Goal: Task Accomplishment & Management: Use online tool/utility

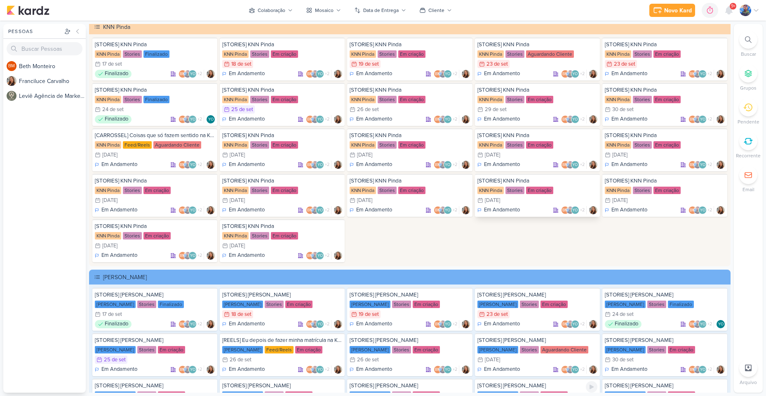
scroll to position [1484, 0]
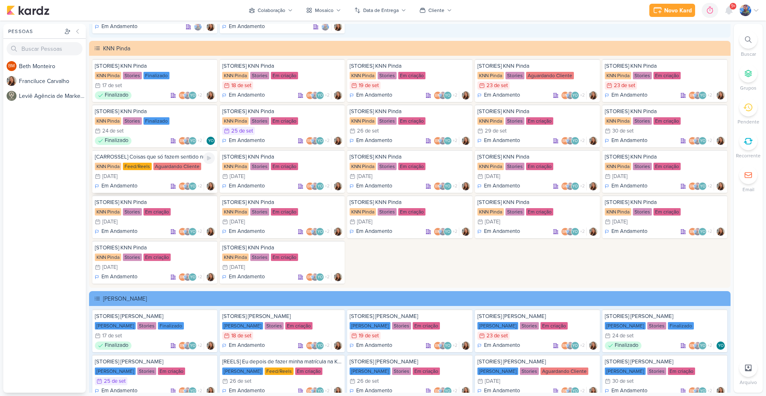
click at [160, 174] on div "1/10 [DATE]" at bounding box center [155, 176] width 120 height 8
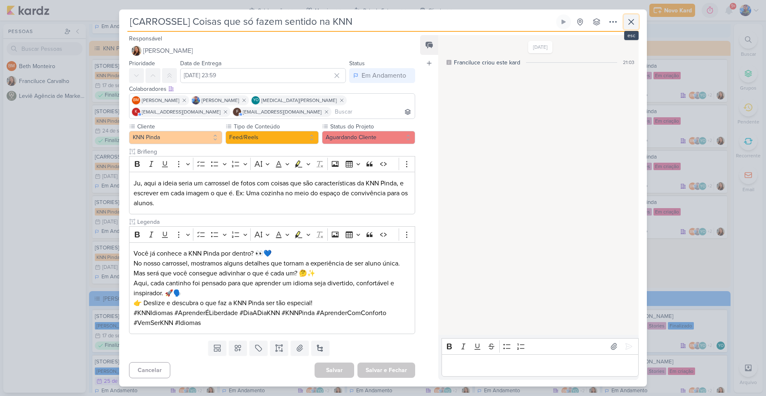
click at [636, 25] on icon at bounding box center [632, 22] width 10 height 10
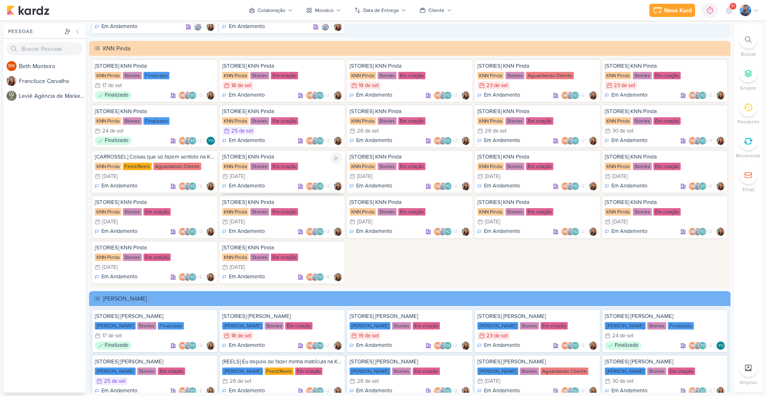
click at [264, 173] on div "1/10 [DATE]" at bounding box center [282, 176] width 120 height 8
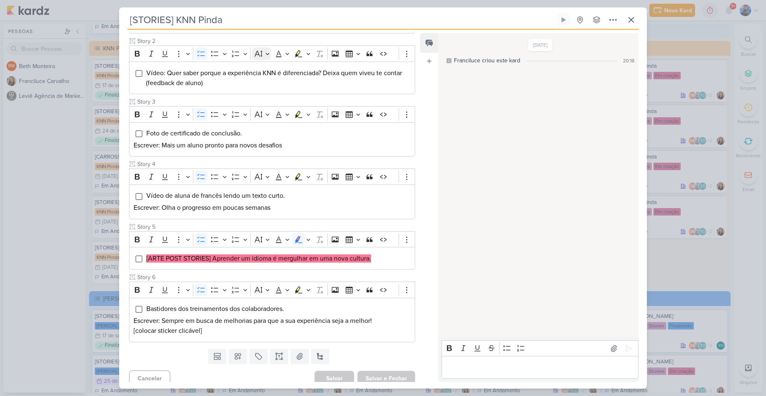
scroll to position [177, 0]
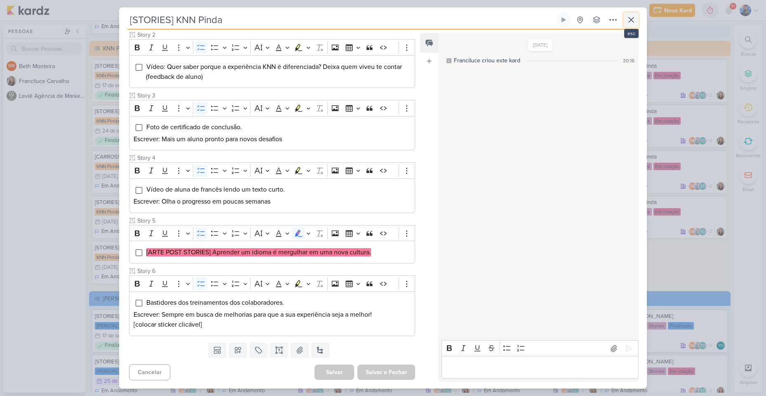
click at [631, 24] on icon at bounding box center [632, 20] width 10 height 10
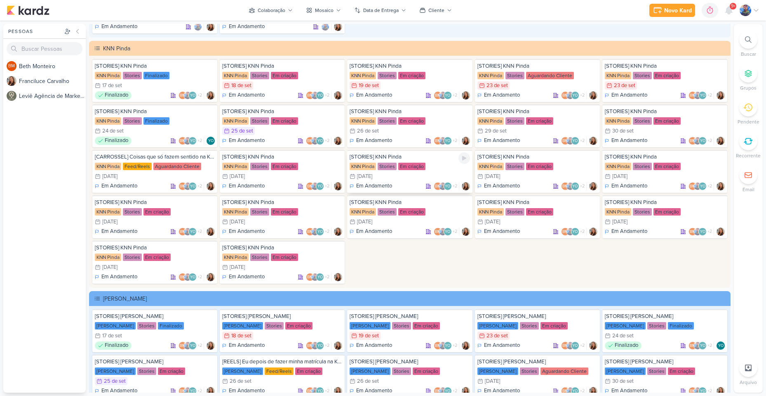
click at [395, 172] on div "[STORIES] KNN Pinda KNN Pinda Stories Em criação 2/10 [DATE] Em Andamento BM +2" at bounding box center [409, 171] width 125 height 43
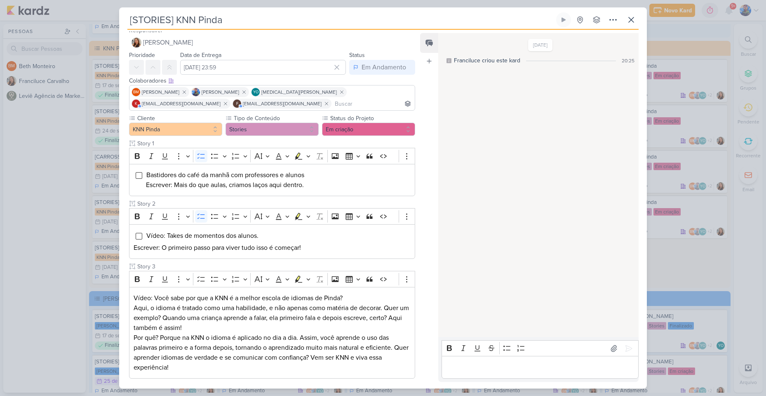
scroll to position [0, 0]
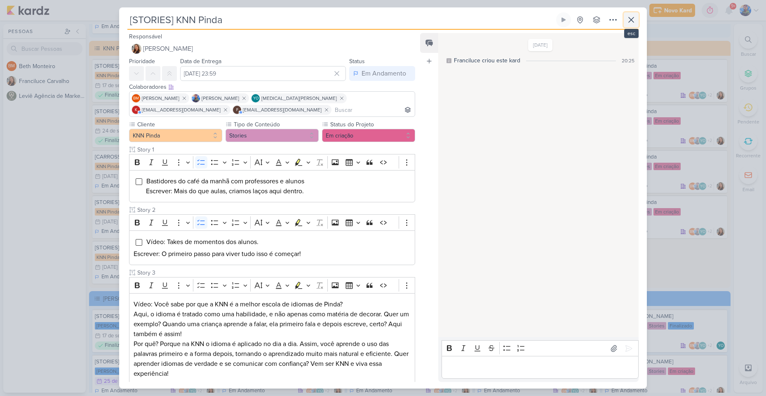
click at [637, 16] on button at bounding box center [631, 19] width 15 height 15
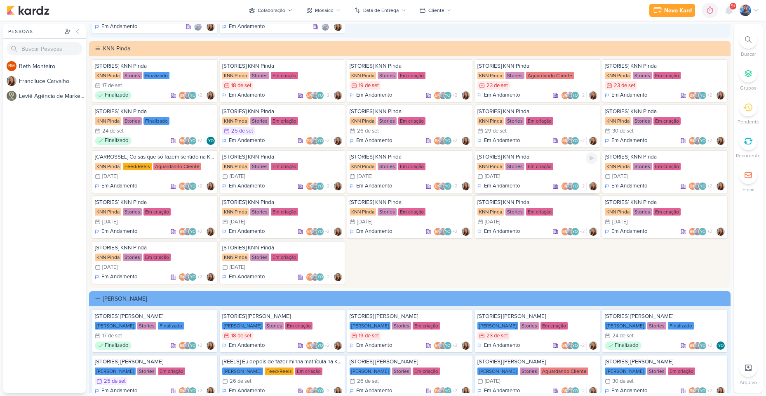
click at [526, 168] on div "Em criação" at bounding box center [539, 166] width 27 height 7
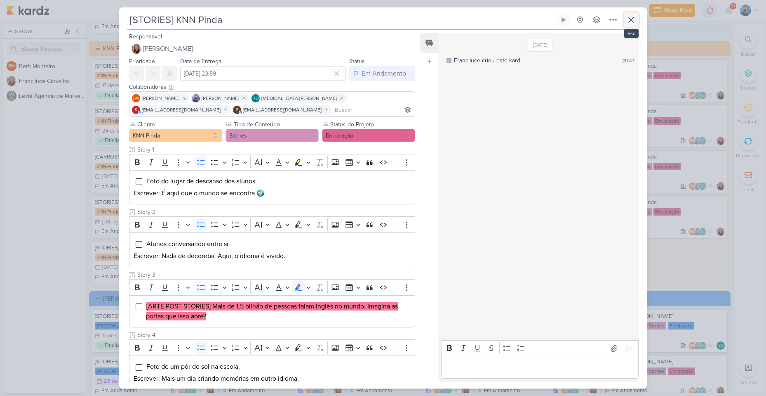
click at [628, 14] on button at bounding box center [631, 19] width 15 height 15
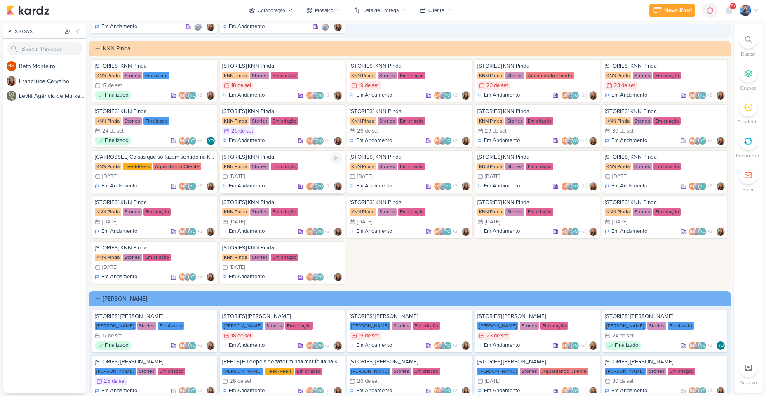
click at [257, 174] on div "1/10 [DATE]" at bounding box center [282, 176] width 120 height 8
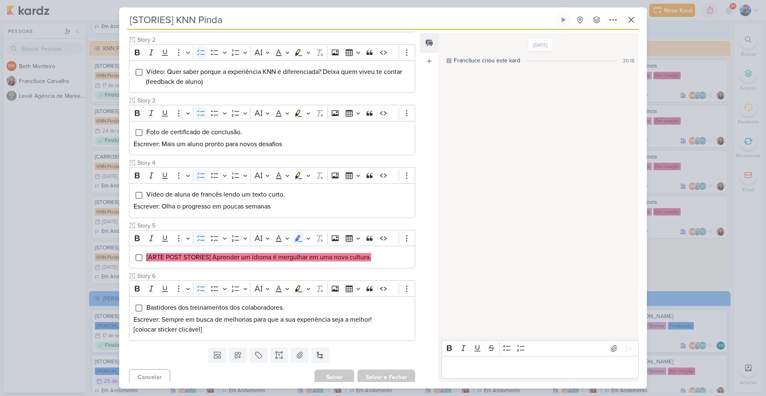
scroll to position [177, 0]
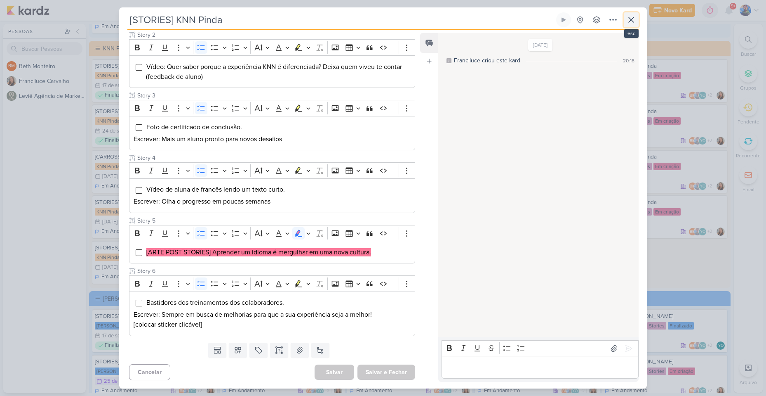
click at [628, 19] on icon at bounding box center [632, 20] width 10 height 10
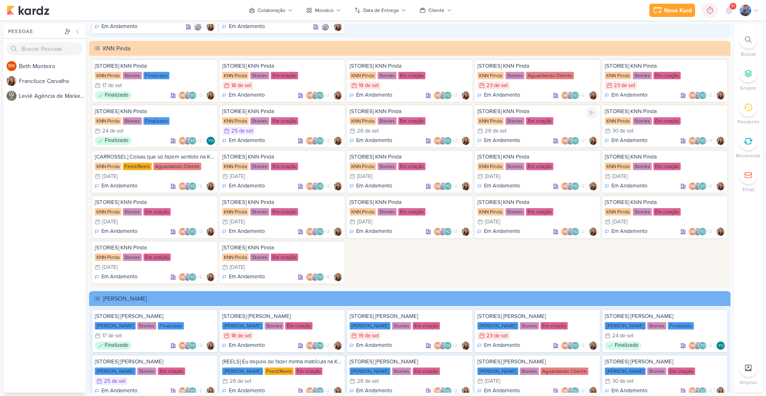
click at [519, 118] on div "Stories" at bounding box center [515, 120] width 19 height 7
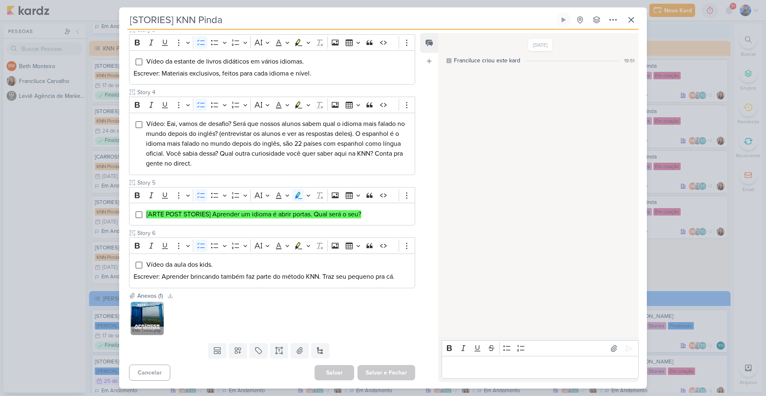
scroll to position [245, 0]
click at [159, 304] on icon at bounding box center [158, 307] width 6 height 6
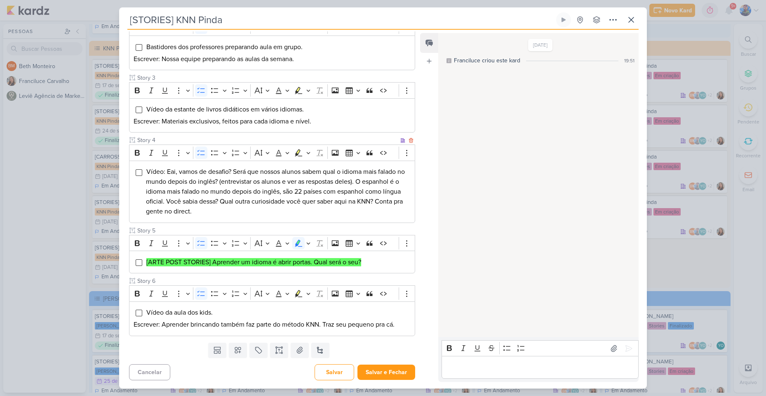
scroll to position [197, 0]
click at [298, 357] on button at bounding box center [300, 349] width 18 height 15
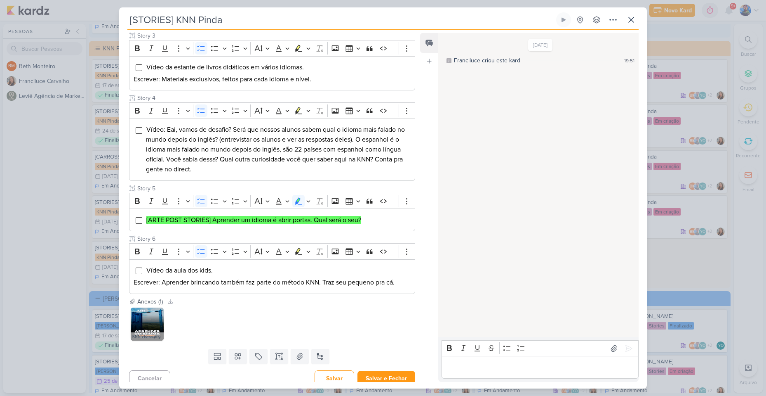
scroll to position [245, 0]
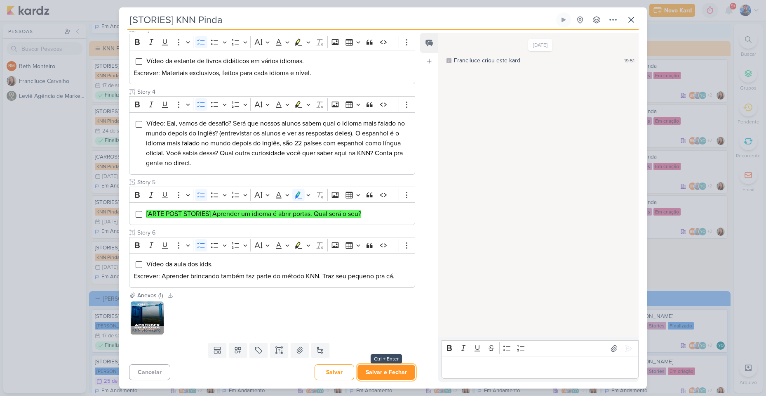
click at [386, 373] on button "Salvar e Fechar" at bounding box center [387, 371] width 58 height 15
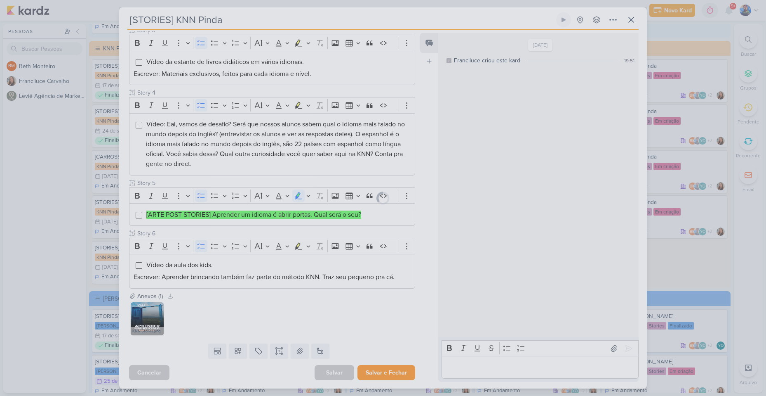
scroll to position [244, 0]
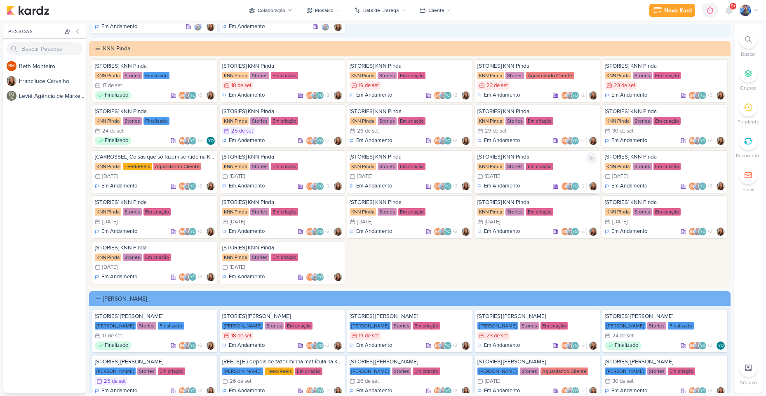
click at [500, 176] on div "[DATE]" at bounding box center [492, 176] width 15 height 5
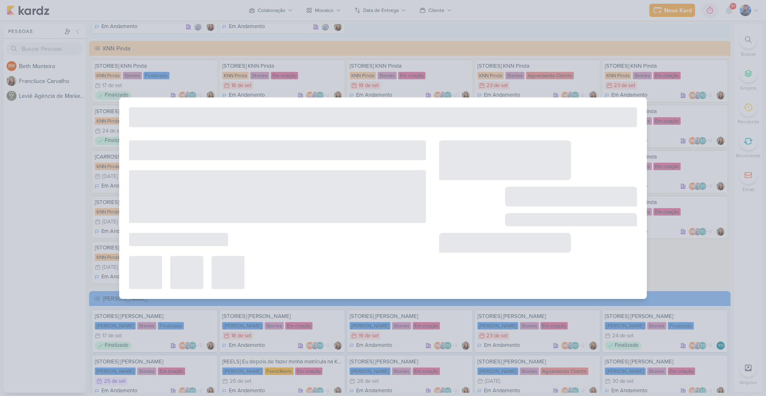
type input "[DATE] 23:59"
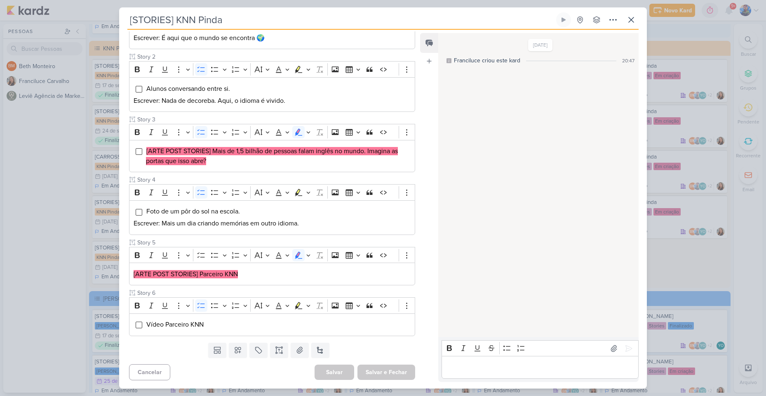
scroll to position [0, 0]
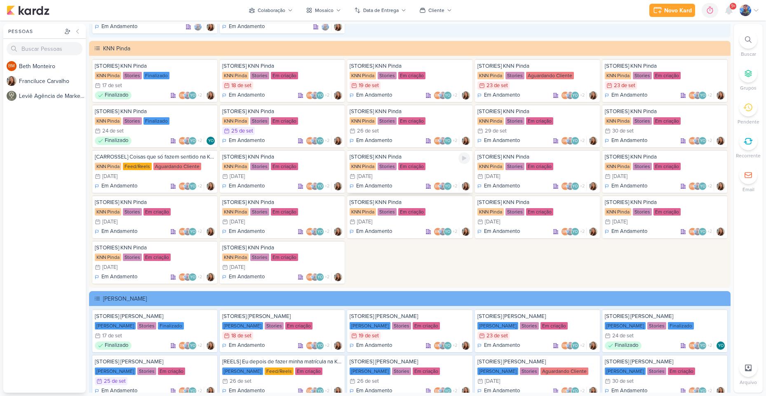
click at [431, 173] on div "2/10 [DATE]" at bounding box center [410, 176] width 120 height 8
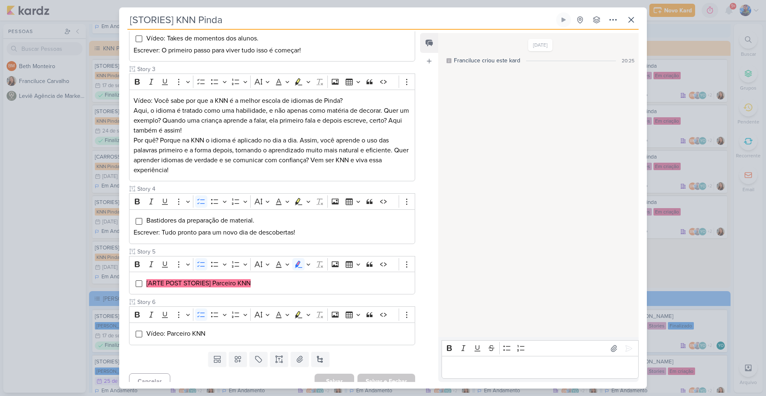
scroll to position [206, 0]
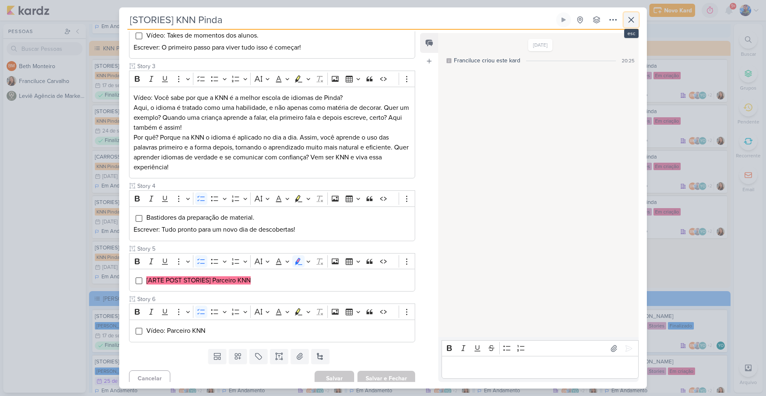
click at [635, 25] on button at bounding box center [631, 19] width 15 height 15
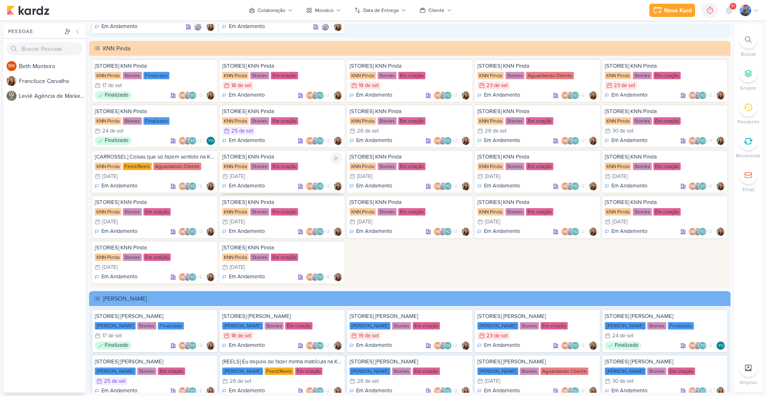
click at [315, 172] on div "1/10 [DATE]" at bounding box center [282, 176] width 120 height 8
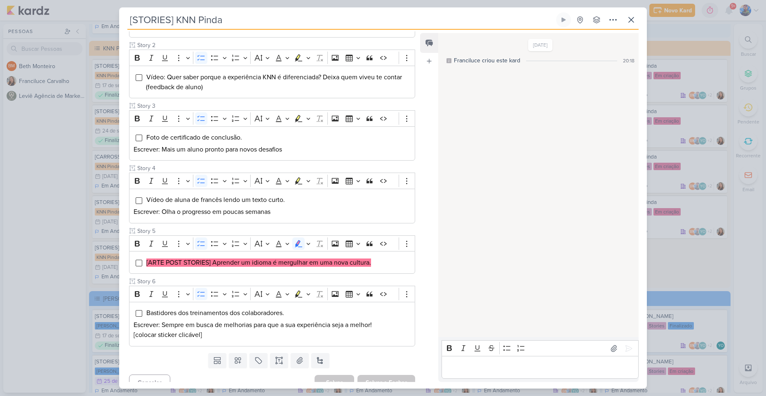
scroll to position [177, 0]
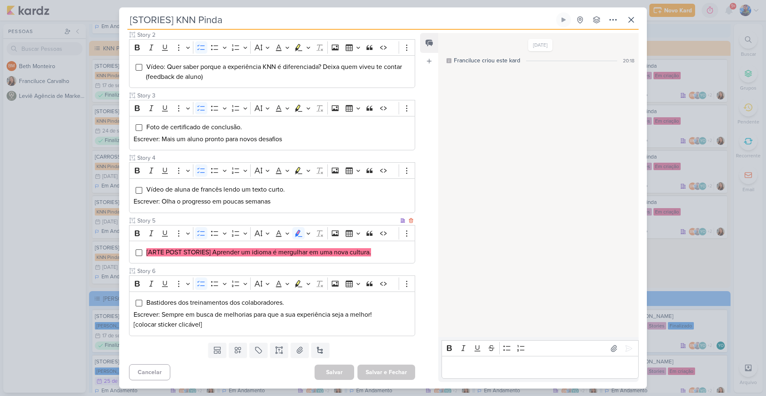
click at [216, 258] on div "[ARTE POST STORIES] Aprender um idioma é mergulhar em uma nova cultura." at bounding box center [272, 251] width 286 height 23
drag, startPoint x: 212, startPoint y: 255, endPoint x: 271, endPoint y: 261, distance: 58.9
click at [271, 261] on div "[ARTE POST STORIES] Aprender um idioma é mergulhar em uma nova cultura." at bounding box center [272, 251] width 286 height 23
copy mark "Aprender um idioma"
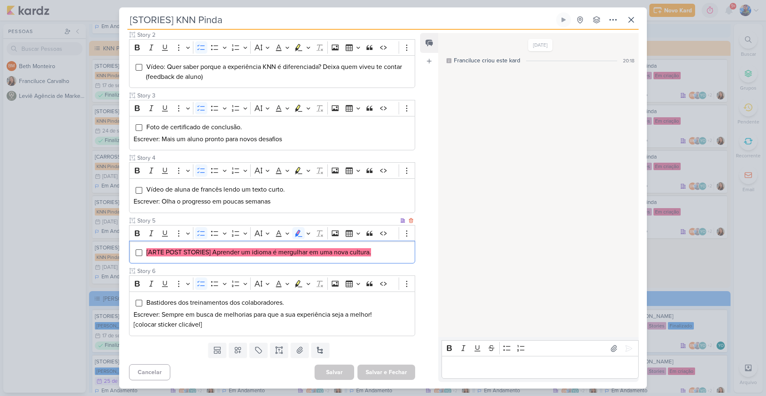
click at [273, 257] on div "[ARTE POST STORIES] Aprender um idioma é mergulhar em uma nova cultura." at bounding box center [272, 251] width 286 height 23
click at [277, 254] on mark "[ARTE POST STORIES] Aprender um idioma é mergulhar em uma nova cultura." at bounding box center [258, 252] width 225 height 8
copy mark "é"
click at [304, 252] on mark "[ARTE POST STORIES] Aprender um idioma é mergulhar em uma nova cultura." at bounding box center [258, 252] width 225 height 8
drag, startPoint x: 280, startPoint y: 250, endPoint x: 372, endPoint y: 254, distance: 92.1
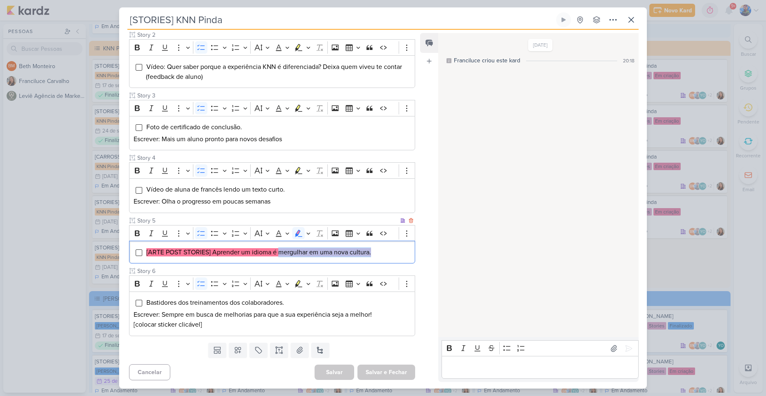
click at [371, 254] on span "[ARTE POST STORIES] Aprender um idioma é mergulhar em uma nova cultura." at bounding box center [258, 252] width 225 height 8
copy mark "mergulhar em uma nova cultura."
click at [310, 233] on icon "Editor toolbar" at bounding box center [308, 233] width 4 height 8
click at [264, 246] on button "Green marker" at bounding box center [260, 247] width 12 height 12
drag, startPoint x: 354, startPoint y: 255, endPoint x: 363, endPoint y: 254, distance: 8.7
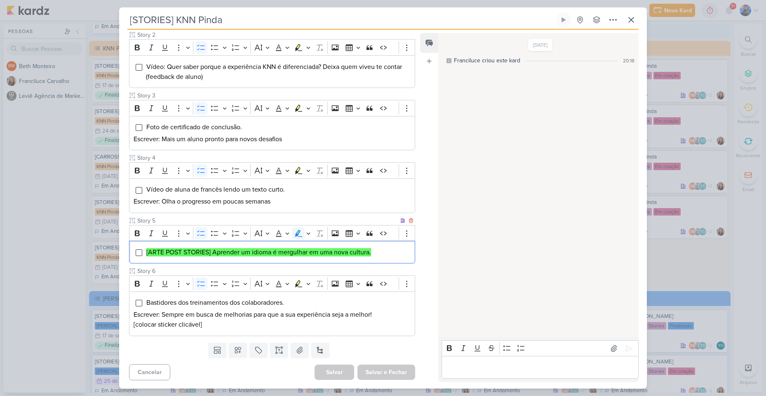
click at [355, 255] on mark "[ARTE POST STORIES] Aprender um idioma é mergulhar em uma nova cultura." at bounding box center [258, 252] width 225 height 8
click at [372, 252] on li "[ARTE POST STORIES] Aprender um idioma é mergulhar em uma nova cultura." at bounding box center [278, 252] width 265 height 10
drag, startPoint x: 300, startPoint y: 358, endPoint x: 299, endPoint y: 353, distance: 4.3
click at [300, 358] on div "Templates Campos Personalizados Marcadores Caixa De Texto Anexo [GEOGRAPHIC_DAT…" at bounding box center [268, 349] width 299 height 21
click at [299, 352] on icon at bounding box center [300, 349] width 6 height 6
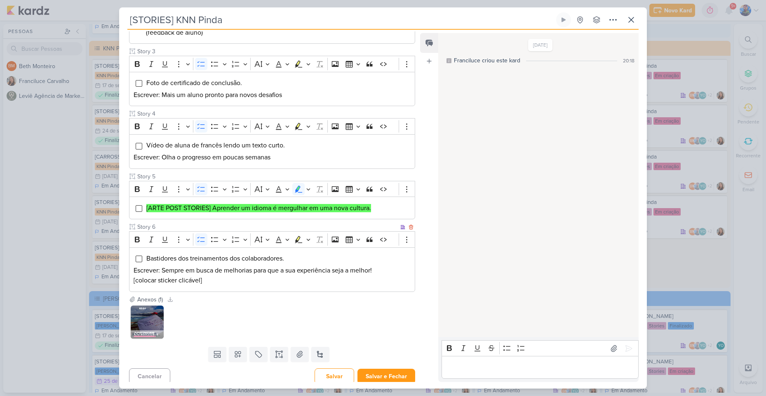
scroll to position [225, 0]
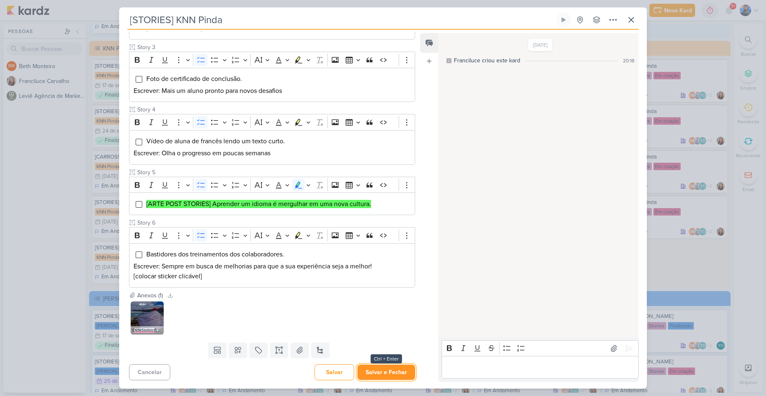
click at [377, 367] on button "Salvar e Fechar" at bounding box center [387, 371] width 58 height 15
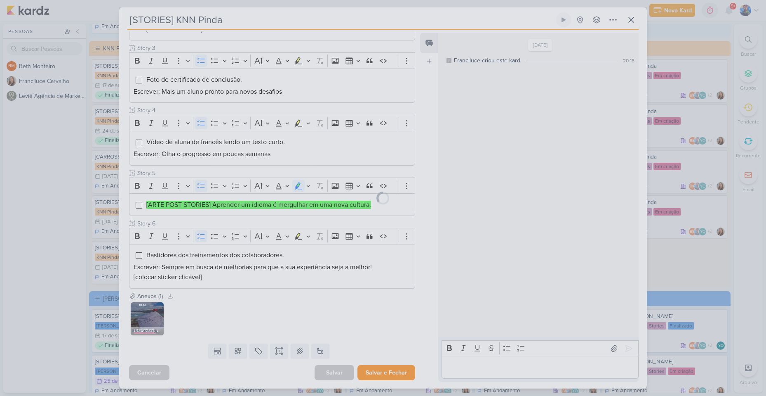
scroll to position [224, 0]
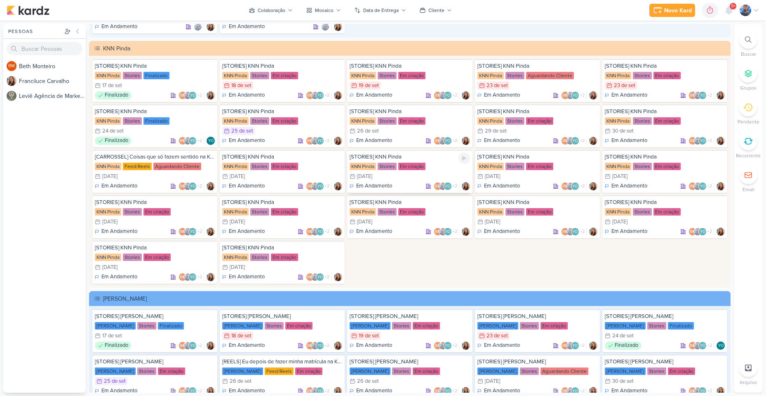
click at [412, 176] on div "2/10 [DATE]" at bounding box center [410, 176] width 120 height 8
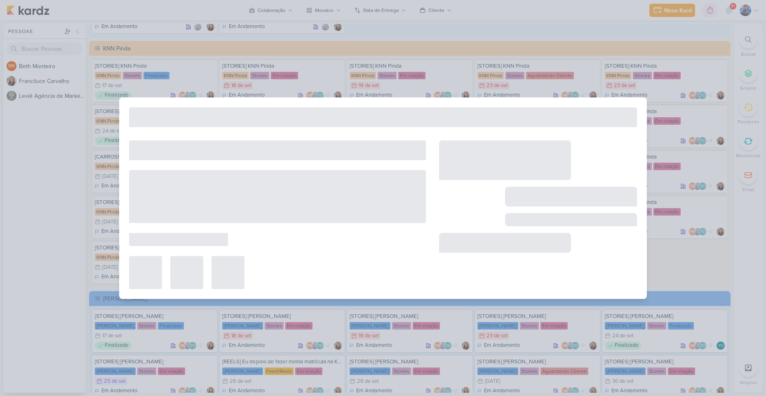
type input "[DATE] 23:59"
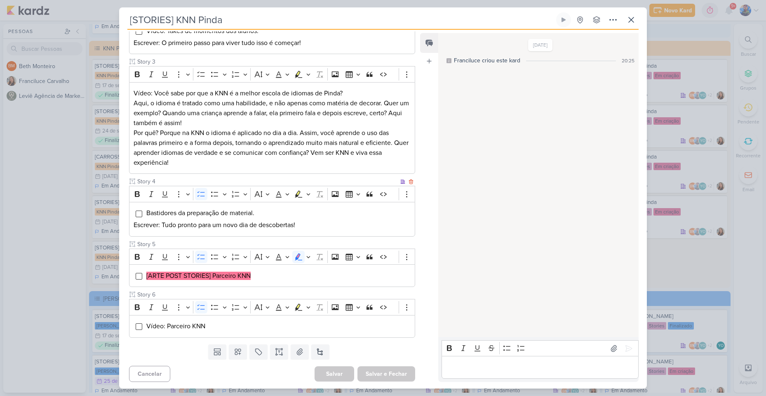
scroll to position [212, 0]
click at [634, 21] on icon at bounding box center [632, 20] width 10 height 10
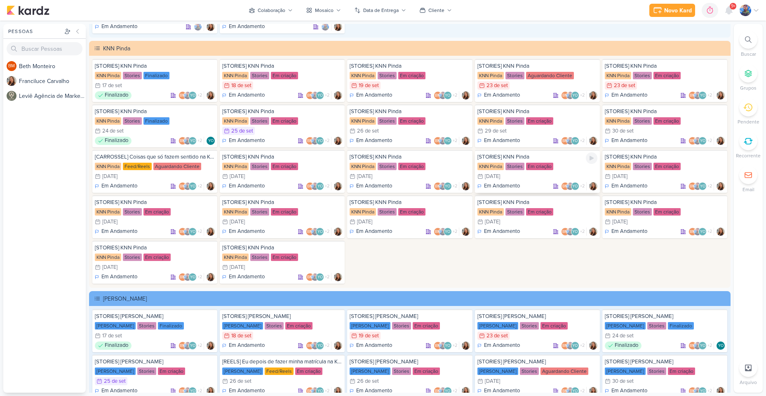
click at [535, 164] on div "Em criação" at bounding box center [539, 166] width 27 height 7
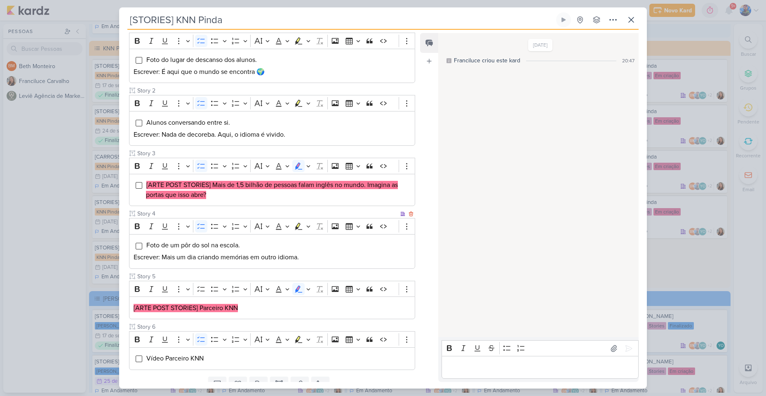
scroll to position [124, 0]
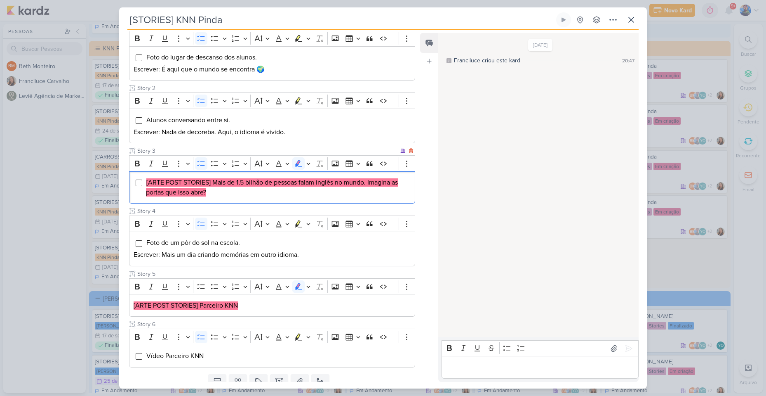
click at [207, 185] on mark "[ARTE POST STORIES] Mais de 1,5 bilhão de pessoas falam inglês no mundo. Imagin…" at bounding box center [272, 187] width 252 height 18
drag, startPoint x: 212, startPoint y: 181, endPoint x: 236, endPoint y: 182, distance: 23.6
click at [236, 182] on mark "[ARTE POST STORIES] Mais de 1,5 bilhão de pessoas falam inglês no mundo. Imagin…" at bounding box center [272, 187] width 252 height 18
copy mark "Mais de"
click at [240, 187] on li "[ARTE POST STORIES] Mais de 1,5 bilhão de pessoas falam inglês no mundo. Imagin…" at bounding box center [278, 187] width 265 height 20
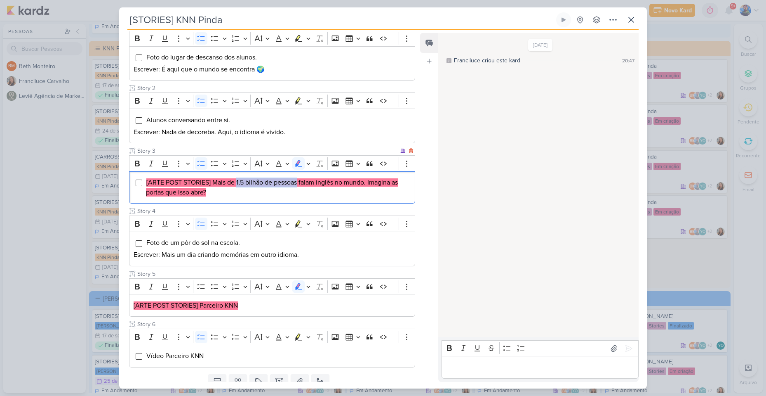
drag, startPoint x: 237, startPoint y: 183, endPoint x: 297, endPoint y: 185, distance: 60.7
click at [297, 185] on mark "[ARTE POST STORIES] Mais de 1,5 bilhão de pessoas falam inglês no mundo. Imagin…" at bounding box center [272, 187] width 252 height 18
copy mark "1,5 bilhão de pessoas"
click at [245, 183] on mark "[ARTE POST STORIES] Mais de 1,5 bilhão de pessoas falam inglês no mundo. Imagin…" at bounding box center [272, 187] width 252 height 18
drag, startPoint x: 214, startPoint y: 179, endPoint x: 297, endPoint y: 186, distance: 82.8
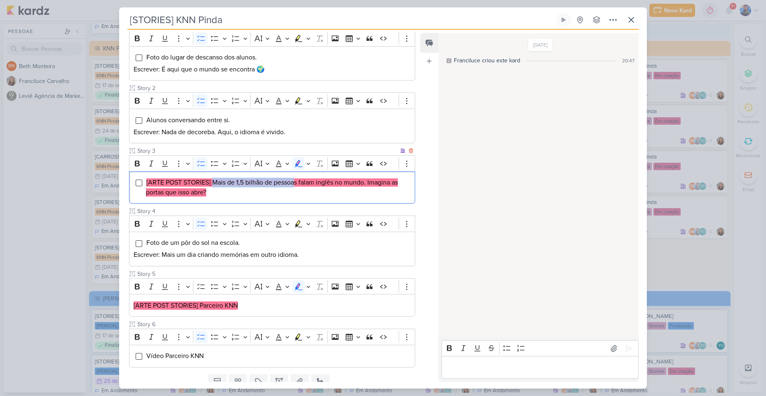
click at [297, 186] on mark "[ARTE POST STORIES] Mais de 1,5 bilhão de pessoas falam inglês no mundo. Imagin…" at bounding box center [272, 187] width 252 height 18
copy mark "Mais de 1,5 bilhão de pessoa"
click at [287, 182] on mark "[ARTE POST STORIES] Mais de 1,5 bilhão de pessoas falam inglês no mundo. Imagin…" at bounding box center [272, 187] width 252 height 18
drag, startPoint x: 213, startPoint y: 180, endPoint x: 299, endPoint y: 184, distance: 85.9
click at [299, 184] on mark "[ARTE POST STORIES] Mais de 1,5 bilhão de pessoas falam inglês no mundo. Imagin…" at bounding box center [272, 187] width 252 height 18
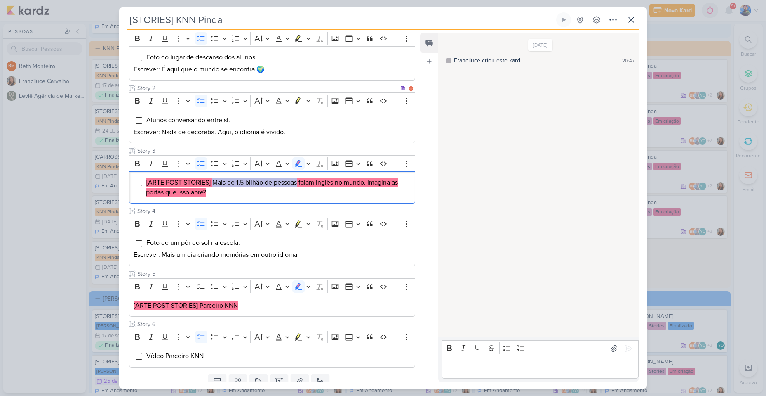
copy mark "Mais de 1,5 bilhão de pessoas"
click at [306, 186] on li "[ARTE POST STORIES] Mais de 1,5 bilhão de pessoas falam inglês no mundo. Imagin…" at bounding box center [278, 187] width 265 height 20
drag, startPoint x: 301, startPoint y: 183, endPoint x: 367, endPoint y: 182, distance: 65.6
click at [367, 182] on mark "[ARTE POST STORIES] Mais de 1,5 bilhão de pessoas falam inglês no mundo. Imagin…" at bounding box center [272, 187] width 252 height 18
copy mark "falam inglês no mundo."
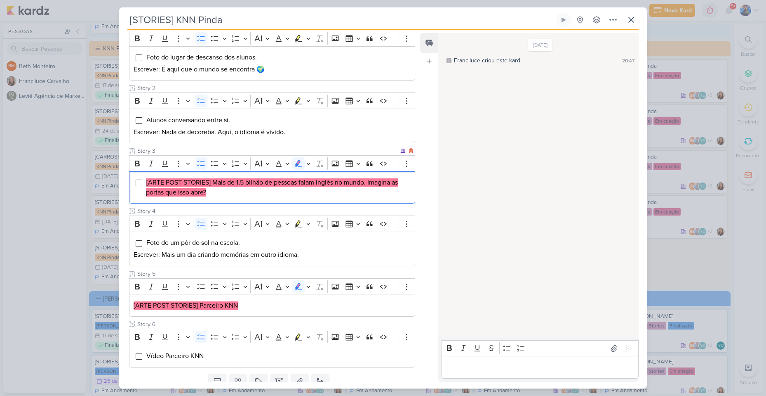
click at [391, 195] on li "[ARTE POST STORIES] Mais de 1,5 bilhão de pessoas falam inglês no mundo. Imagin…" at bounding box center [278, 187] width 265 height 20
drag, startPoint x: 369, startPoint y: 183, endPoint x: 391, endPoint y: 190, distance: 22.8
click at [391, 190] on li "[ARTE POST STORIES] Mais de 1,5 bilhão de pessoas falam inglês no mundo. Imagin…" at bounding box center [278, 187] width 265 height 20
copy mark "Imagina as portas que isso abre?"
click at [353, 189] on li "[ARTE POST STORIES] Mais de 1,5 bilhão de pessoas falam inglês no mundo. Imagin…" at bounding box center [278, 187] width 265 height 20
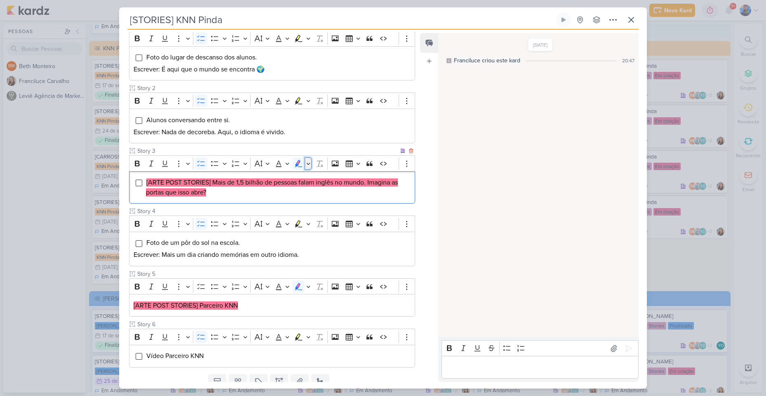
click at [308, 162] on icon "Editor toolbar" at bounding box center [308, 163] width 4 height 8
click at [262, 178] on icon "Text highlight toolbar" at bounding box center [260, 178] width 8 height 8
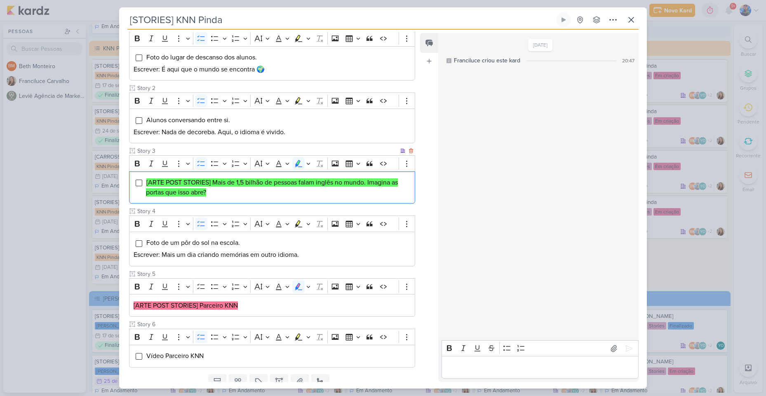
click at [267, 192] on li "[ARTE POST STORIES] Mais de 1,5 bilhão de pessoas falam inglês no mundo. Imagin…" at bounding box center [278, 187] width 265 height 20
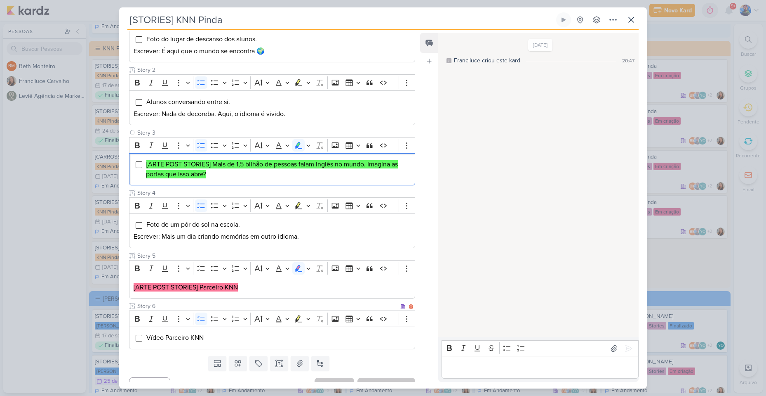
scroll to position [155, 0]
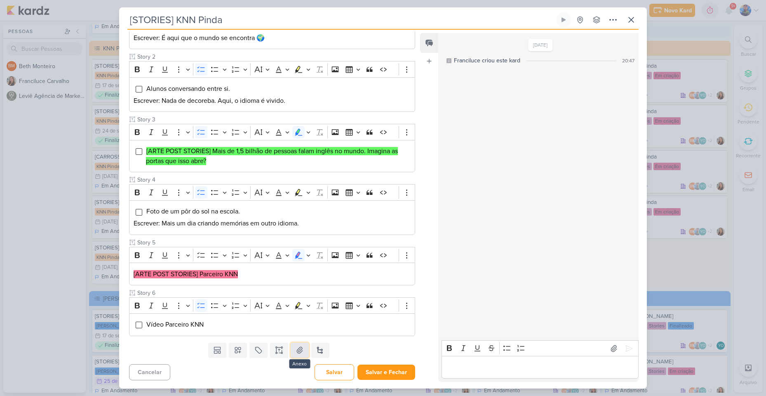
click at [304, 351] on button at bounding box center [300, 349] width 18 height 15
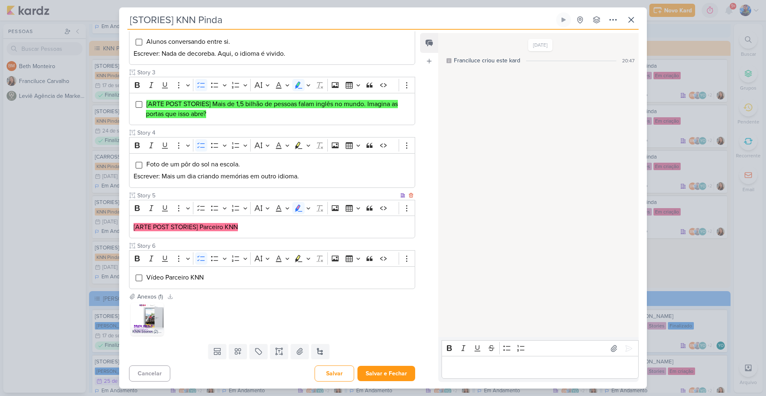
scroll to position [203, 0]
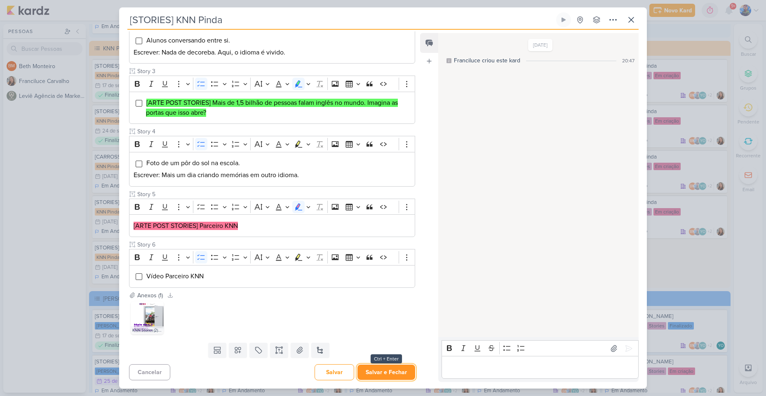
click at [378, 367] on button "Salvar e Fechar" at bounding box center [387, 371] width 58 height 15
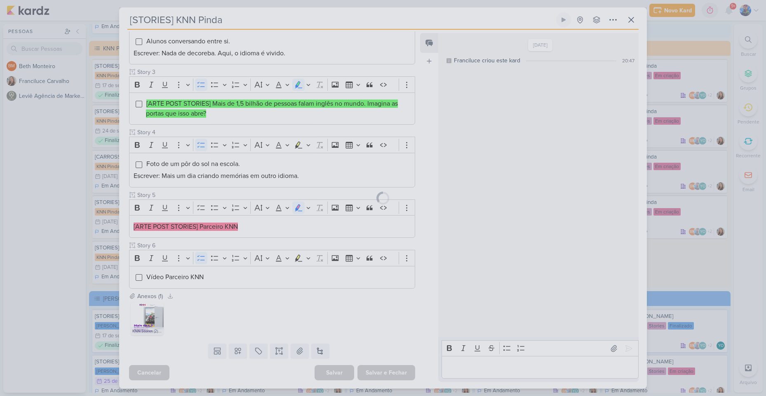
scroll to position [203, 0]
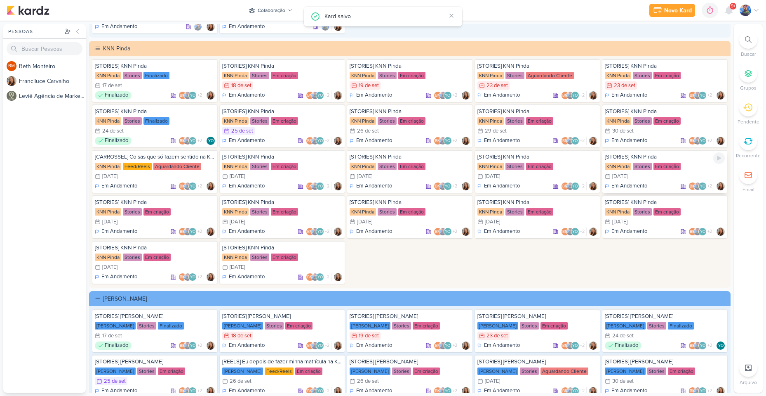
click at [646, 165] on div "Stories" at bounding box center [642, 166] width 19 height 7
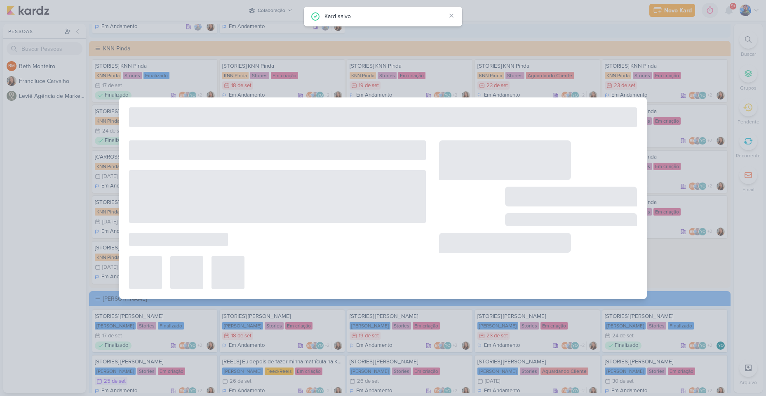
type input "[DATE] 23:59"
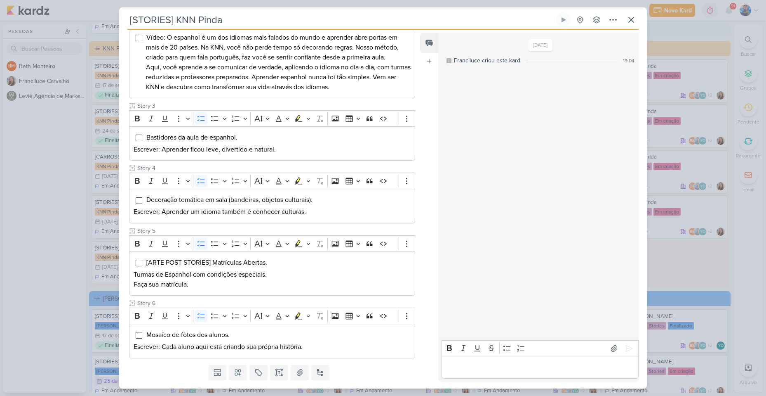
scroll to position [229, 0]
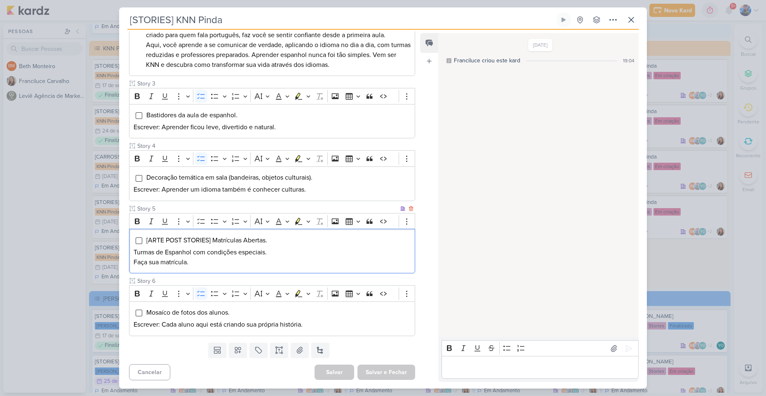
click at [288, 246] on div "[ARTE POST STORIES] Matrículas Abertas. Turmas de Espanhol com condições especi…" at bounding box center [272, 251] width 286 height 45
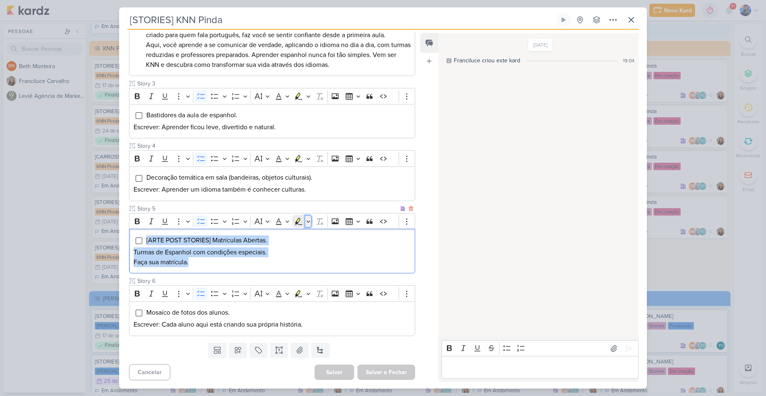
click at [306, 223] on button "Highlight" at bounding box center [308, 221] width 7 height 12
click at [276, 236] on icon "Text highlight toolbar" at bounding box center [274, 235] width 8 height 8
click at [289, 249] on p "Turmas de Espanhol com condições especiais." at bounding box center [272, 252] width 277 height 10
